Goal: Transaction & Acquisition: Obtain resource

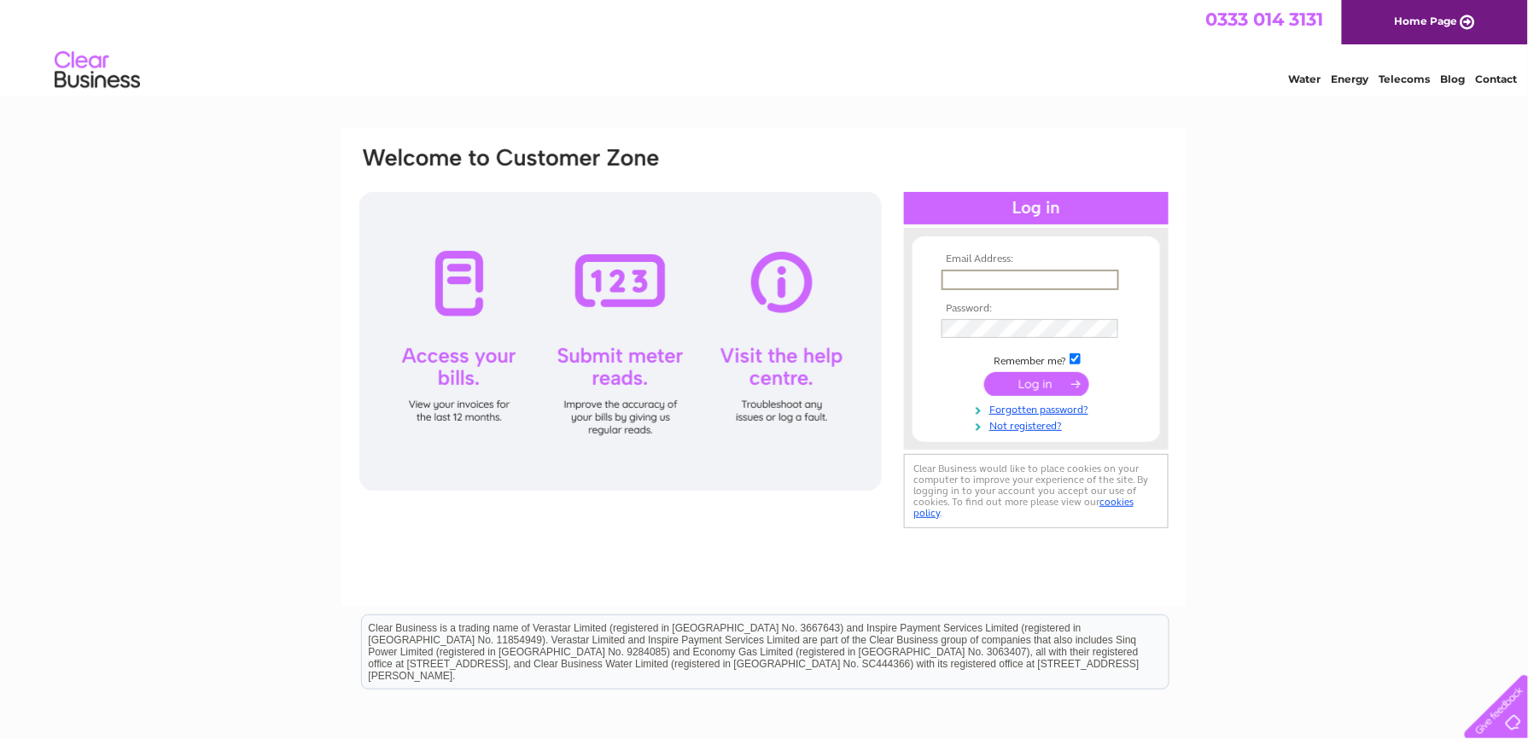
click at [951, 277] on input "text" at bounding box center [1030, 280] width 178 height 20
type input "[PERSON_NAME][EMAIL_ADDRESS][PERSON_NAME][DOMAIN_NAME]"
click at [1052, 384] on input "submit" at bounding box center [1036, 382] width 105 height 24
click at [1018, 374] on input "submit" at bounding box center [1036, 382] width 105 height 24
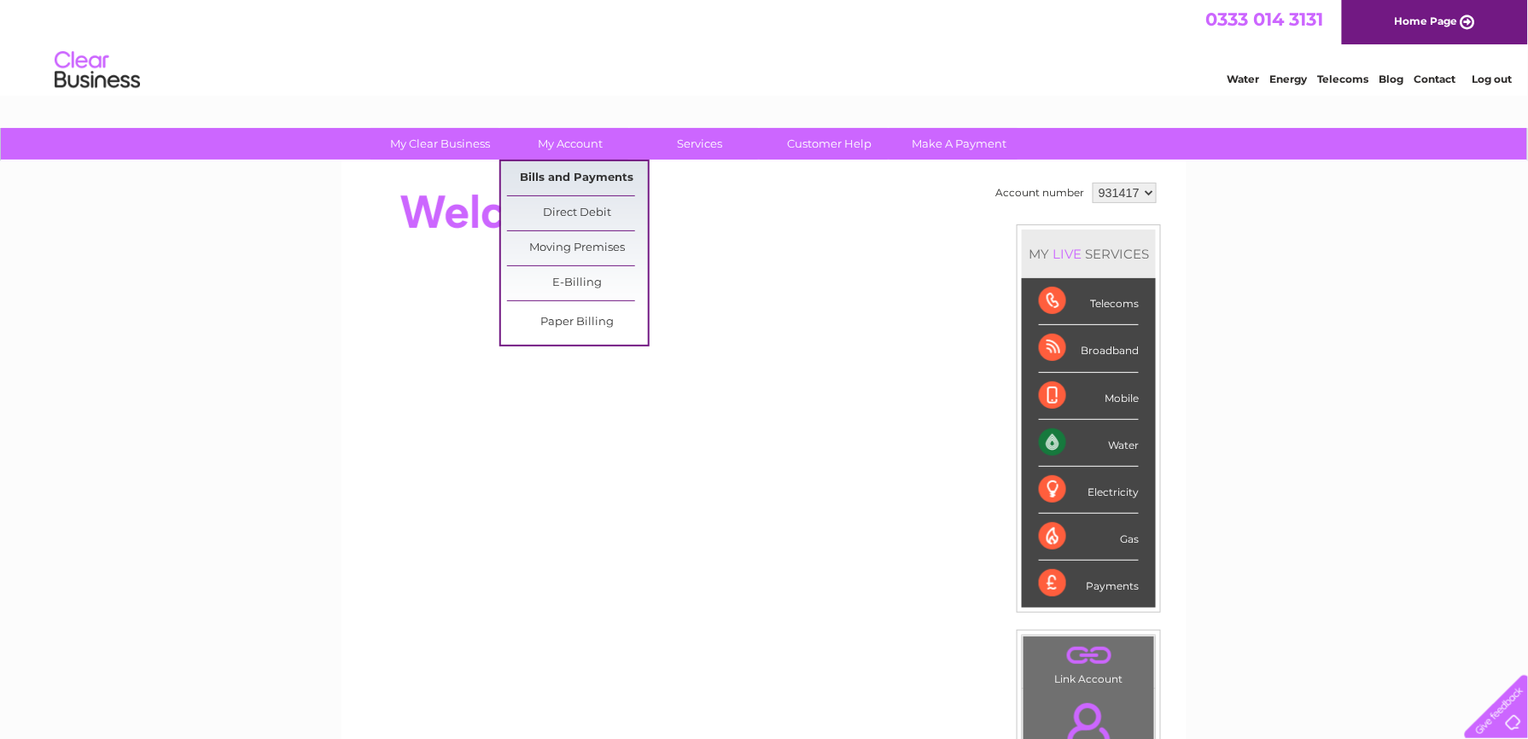
click at [563, 166] on link "Bills and Payments" at bounding box center [577, 178] width 141 height 34
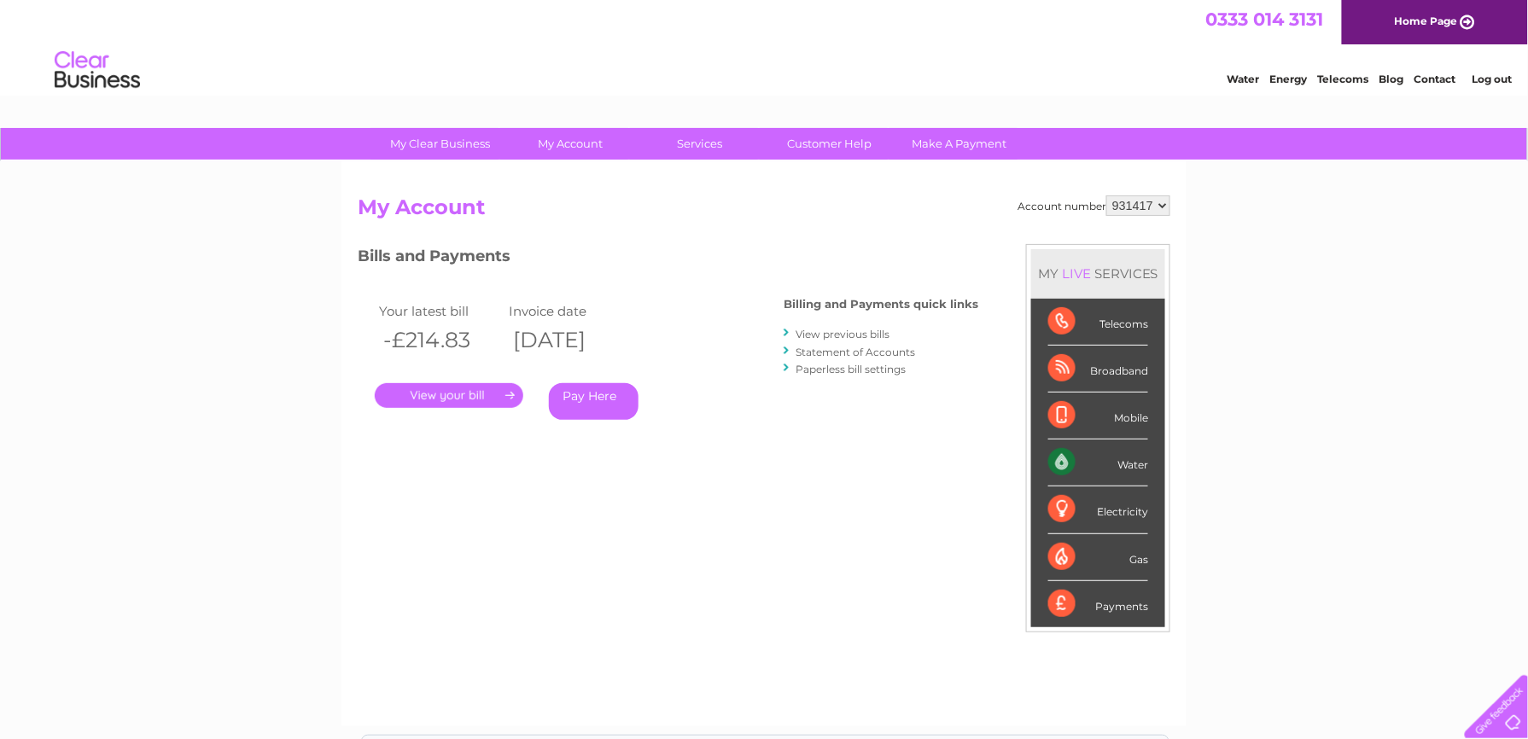
click at [434, 401] on link "." at bounding box center [449, 395] width 149 height 25
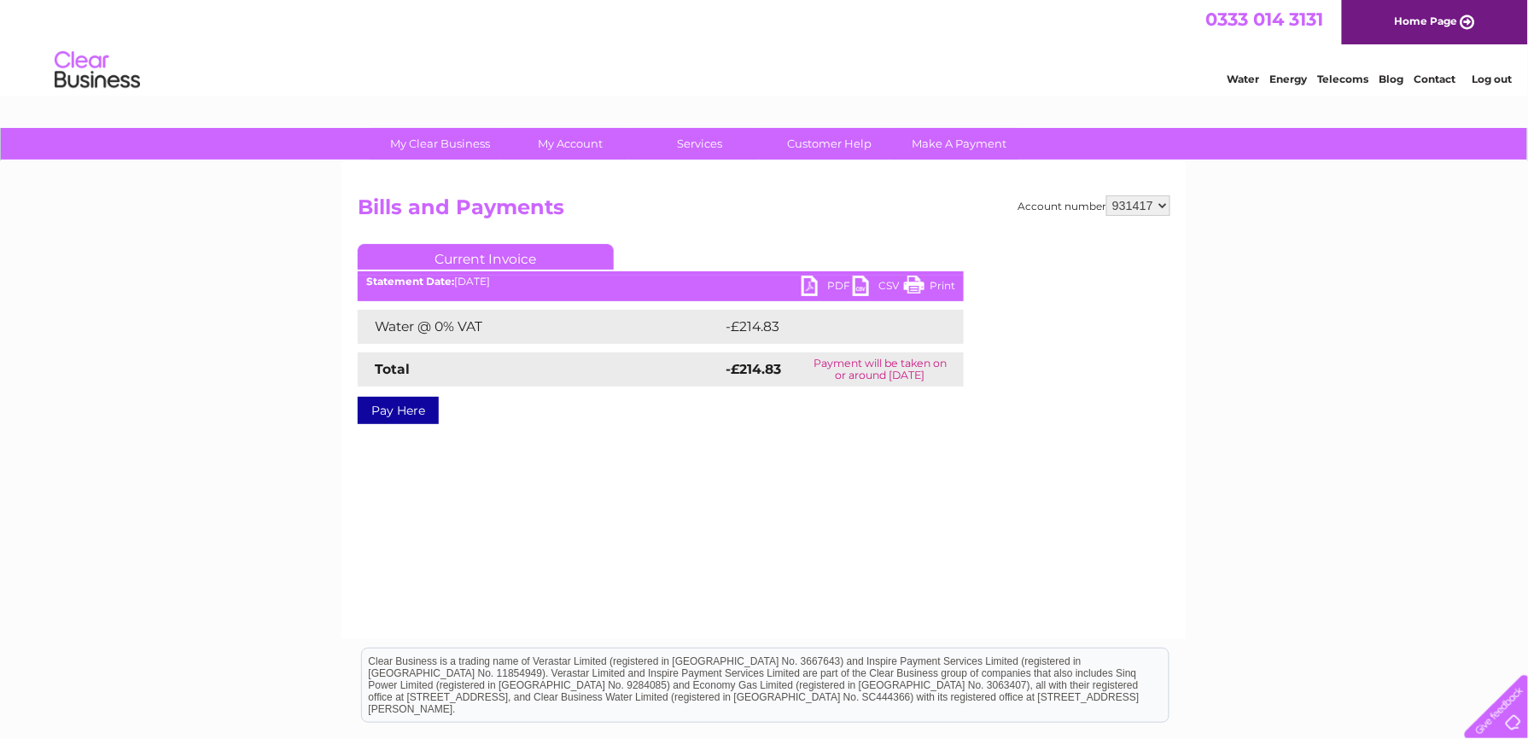
click at [804, 282] on link "PDF" at bounding box center [826, 288] width 51 height 25
